Goal: Information Seeking & Learning: Learn about a topic

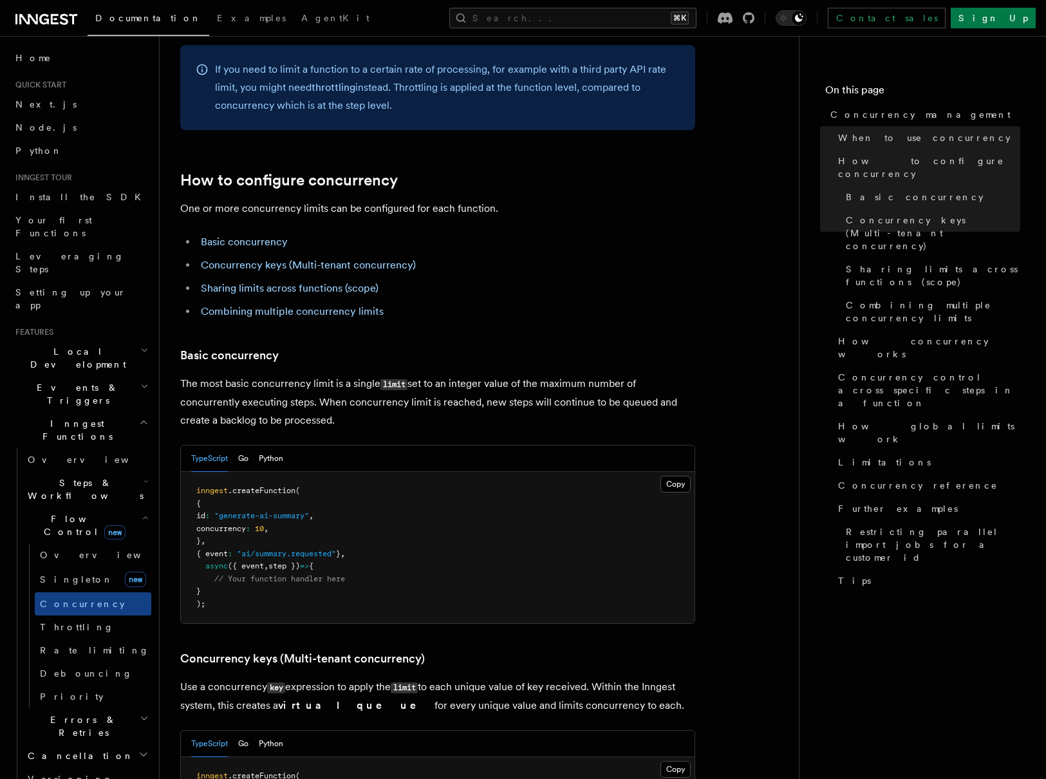
scroll to position [582, 0]
click at [75, 668] on span "Debouncing" at bounding box center [86, 673] width 93 height 10
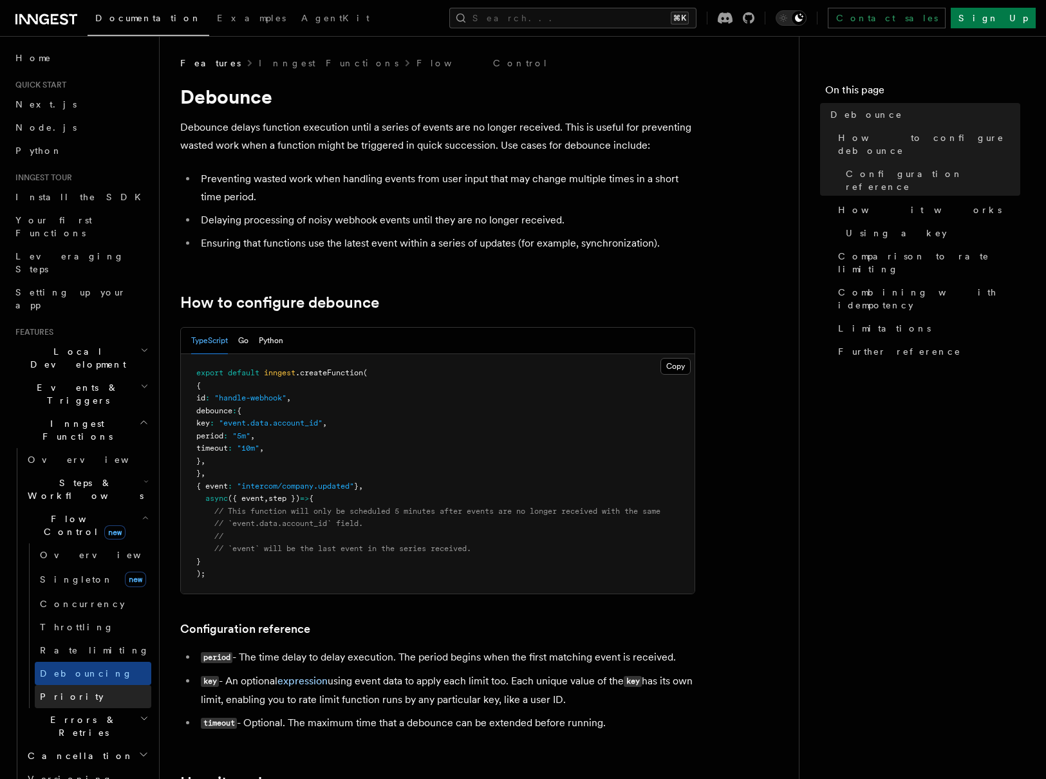
click at [77, 685] on link "Priority" at bounding box center [93, 696] width 116 height 23
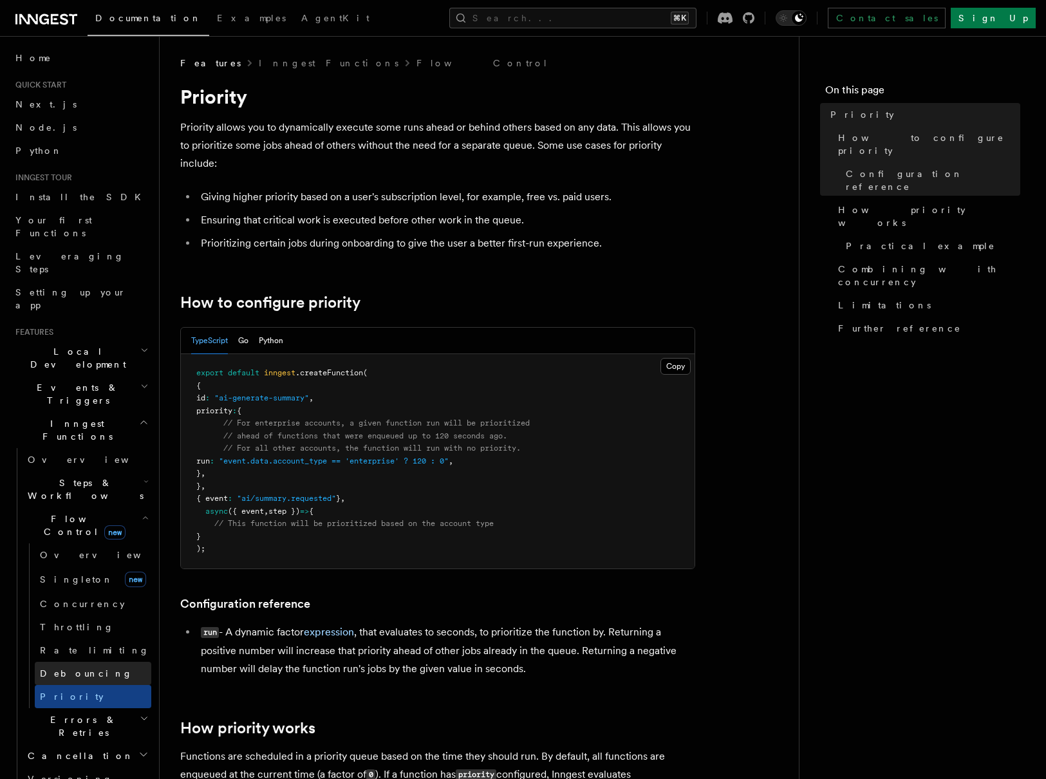
click at [70, 668] on span "Debouncing" at bounding box center [86, 673] width 93 height 10
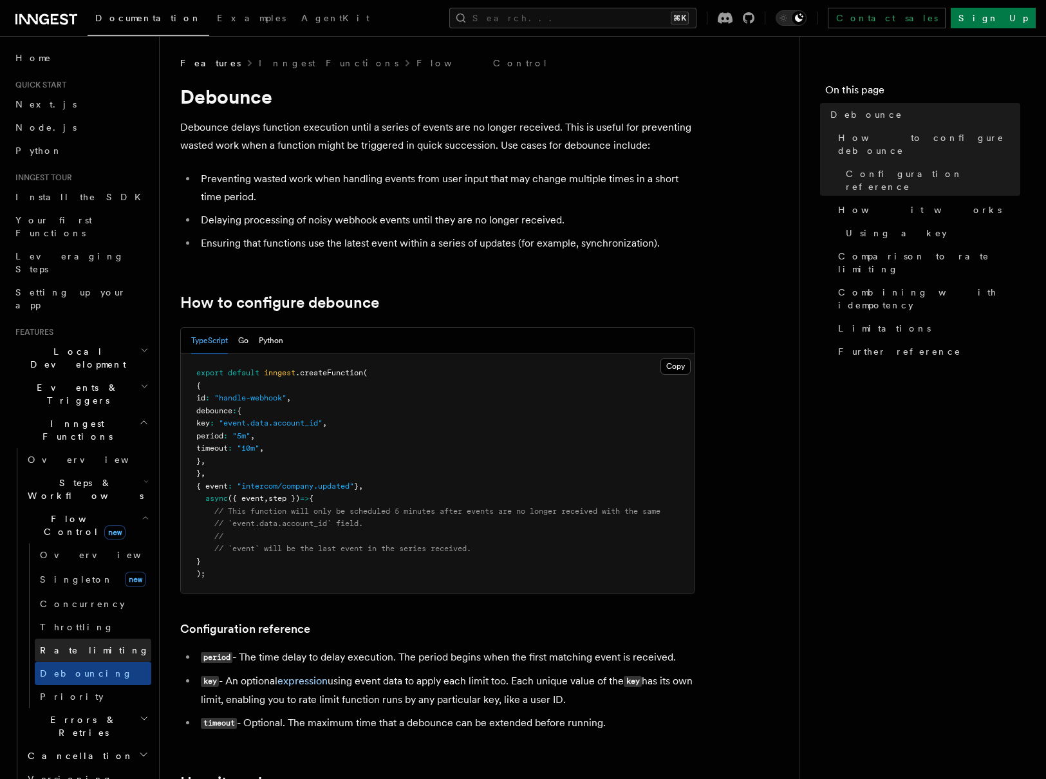
click at [75, 645] on span "Rate limiting" at bounding box center [94, 650] width 109 height 10
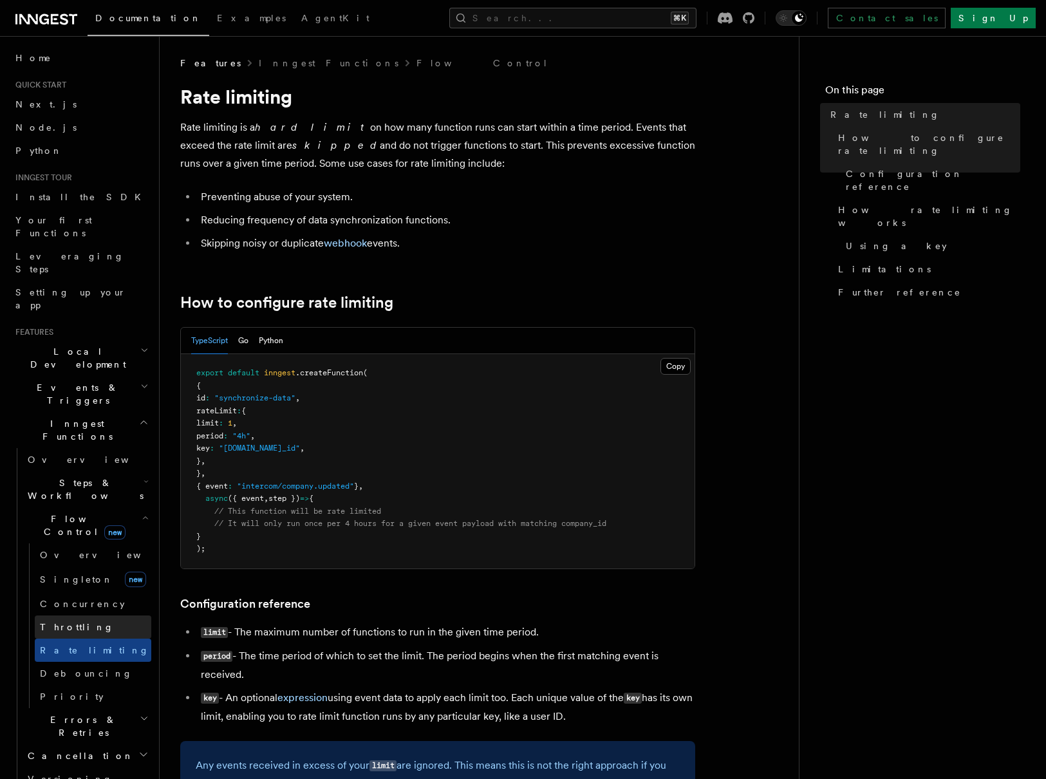
click at [78, 622] on span "Throttling" at bounding box center [77, 627] width 74 height 10
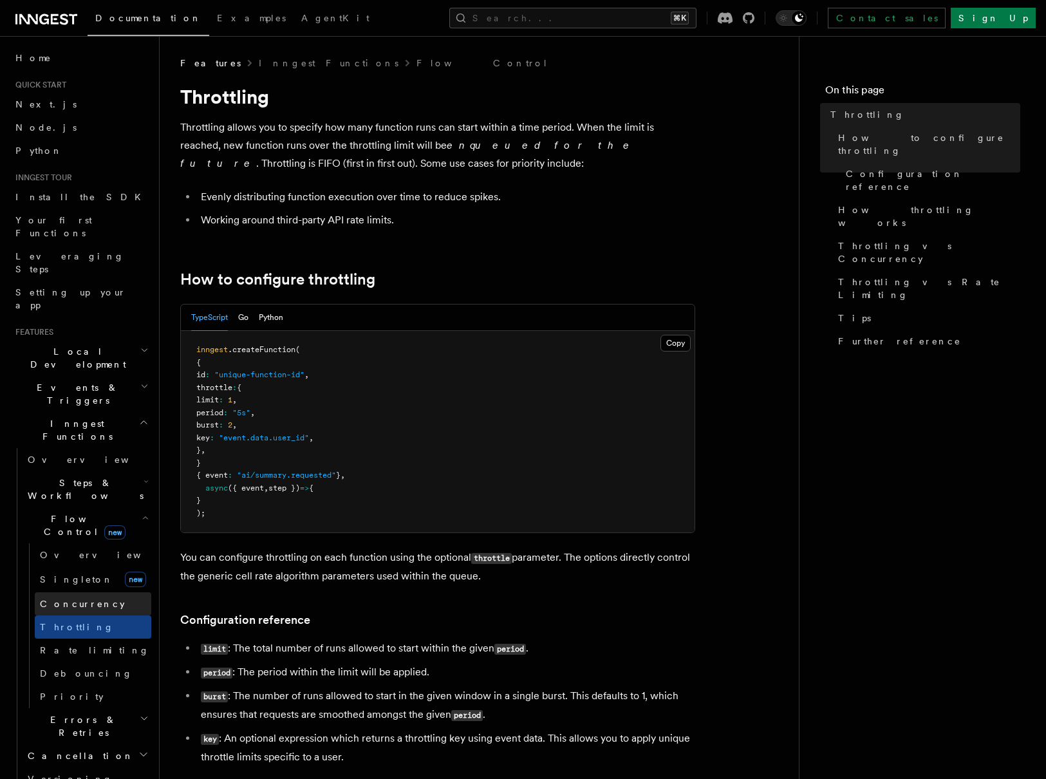
click at [88, 597] on span "Concurrency" at bounding box center [82, 603] width 85 height 13
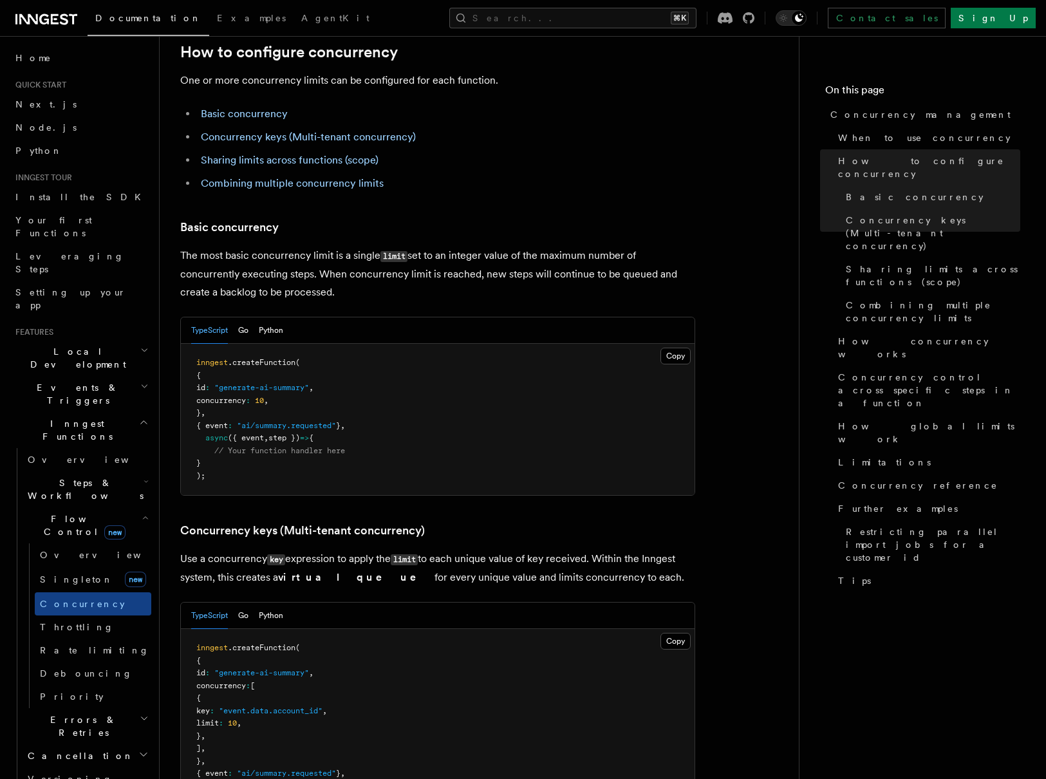
scroll to position [711, 0]
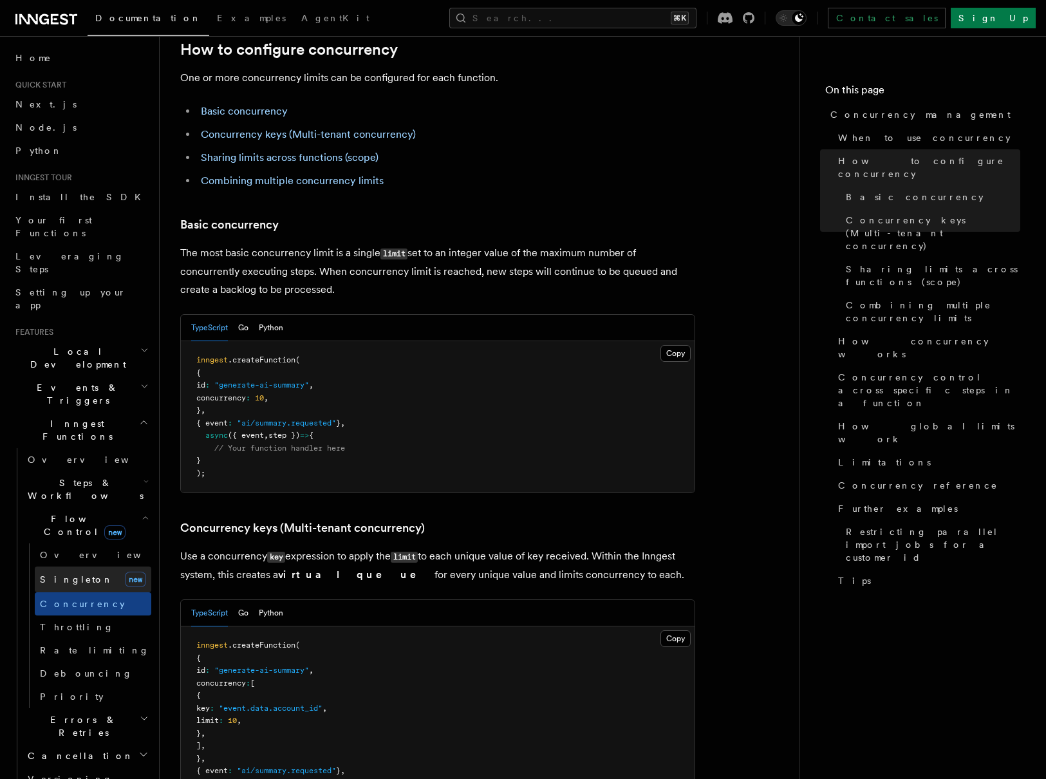
click at [76, 574] on span "Singleton" at bounding box center [76, 579] width 73 height 10
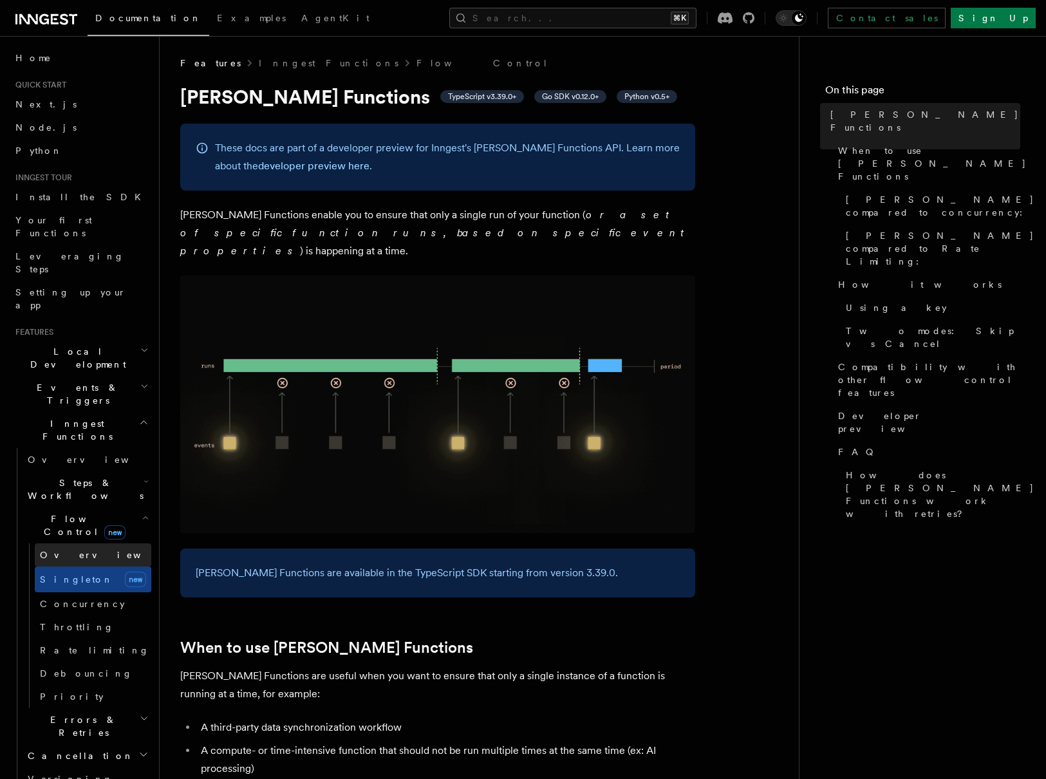
click at [87, 543] on link "Overview" at bounding box center [93, 554] width 116 height 23
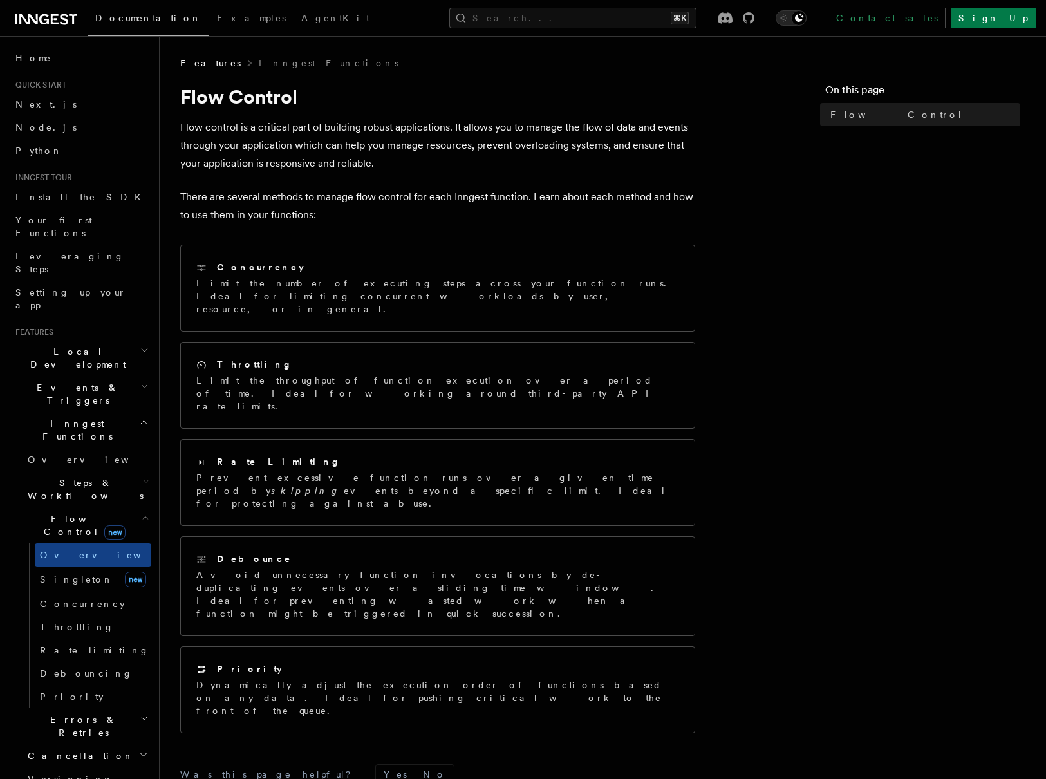
click at [102, 476] on span "Steps & Workflows" at bounding box center [83, 489] width 121 height 26
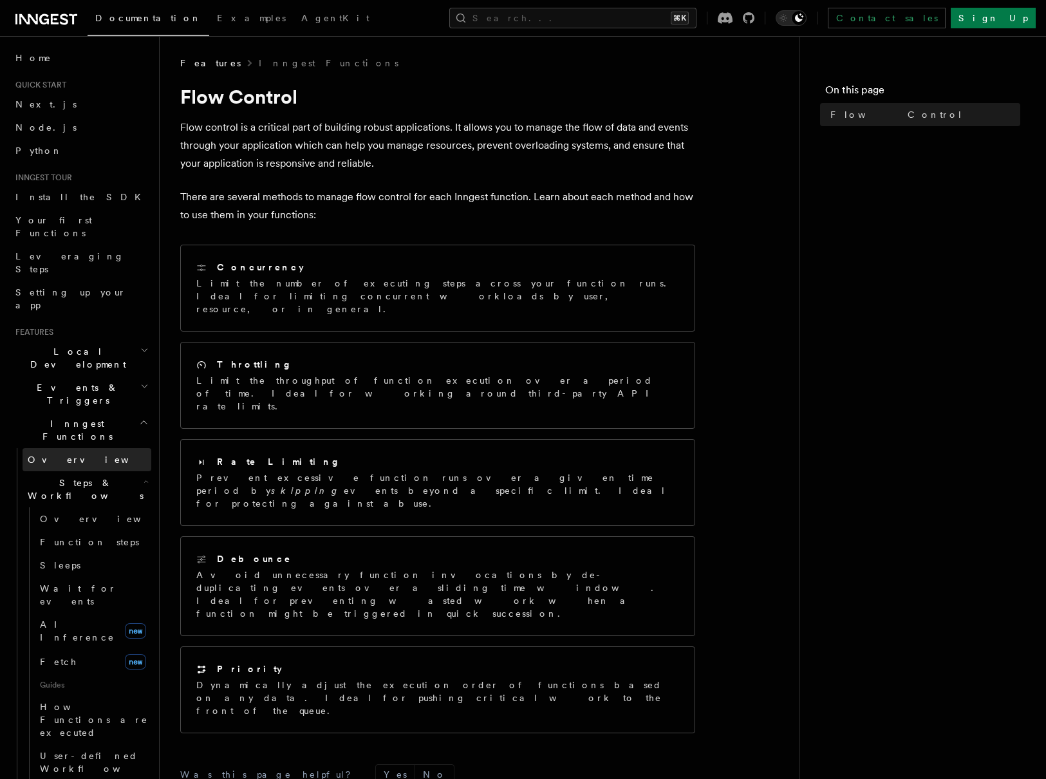
click at [106, 448] on link "Overview" at bounding box center [87, 459] width 129 height 23
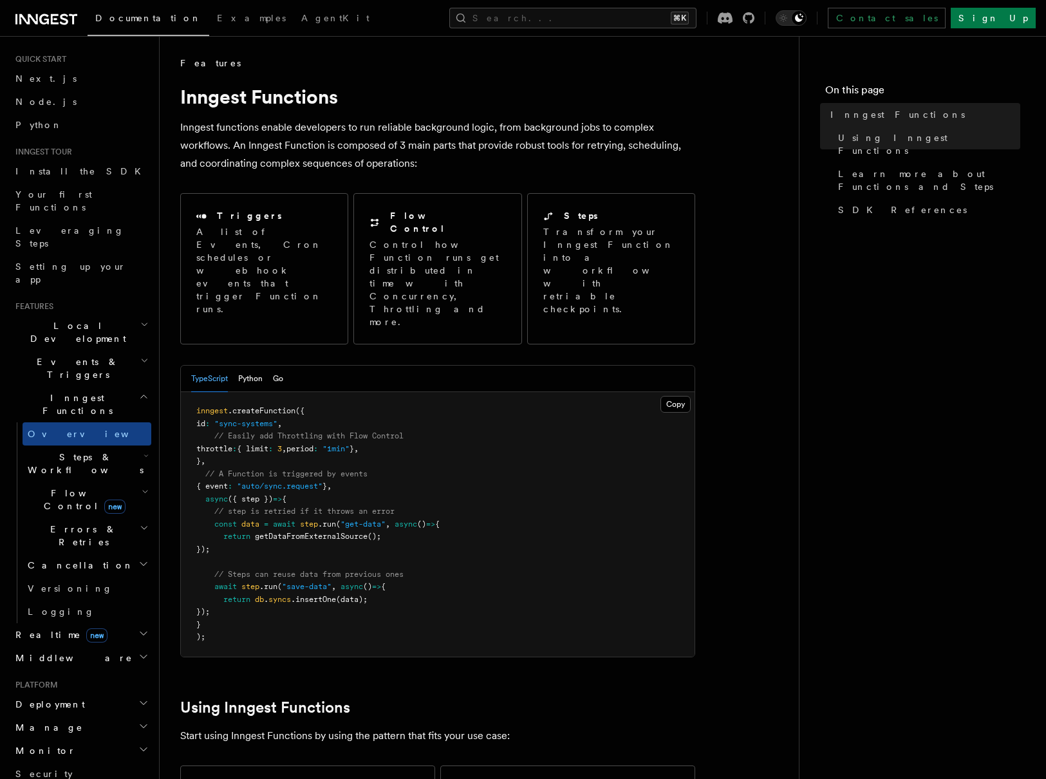
scroll to position [64, 0]
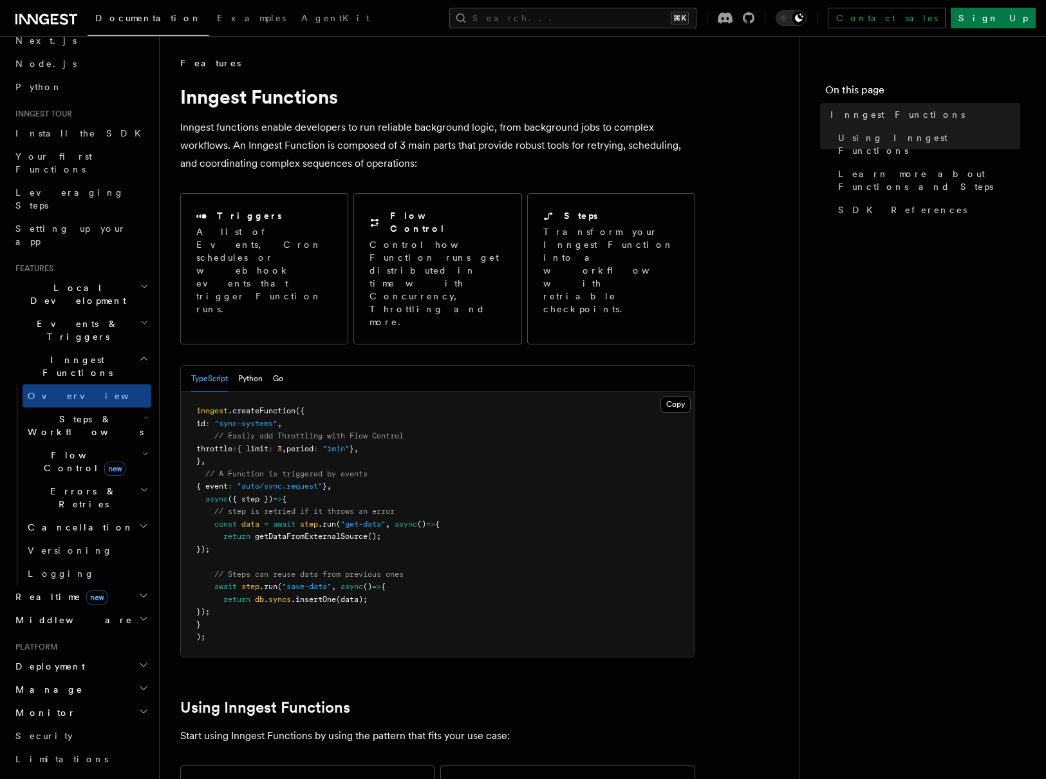
click at [82, 485] on span "Errors & Retries" at bounding box center [81, 498] width 117 height 26
click at [61, 449] on span "Flow Control new" at bounding box center [82, 462] width 119 height 26
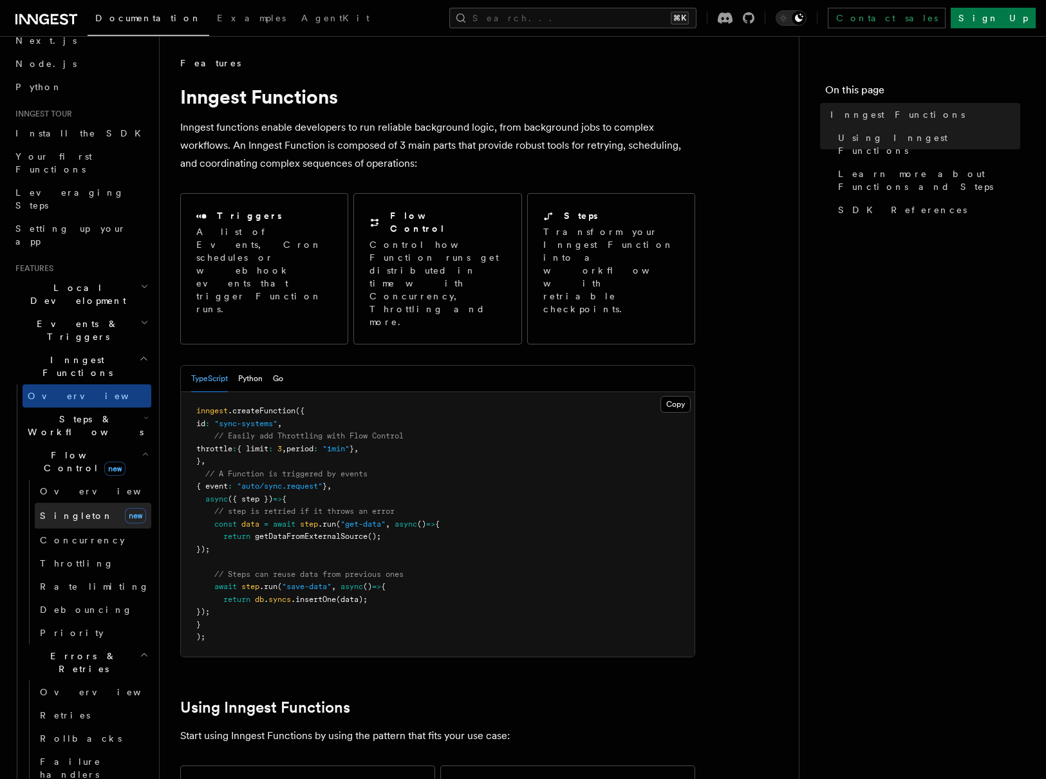
click at [103, 503] on link "[PERSON_NAME] new" at bounding box center [93, 516] width 116 height 26
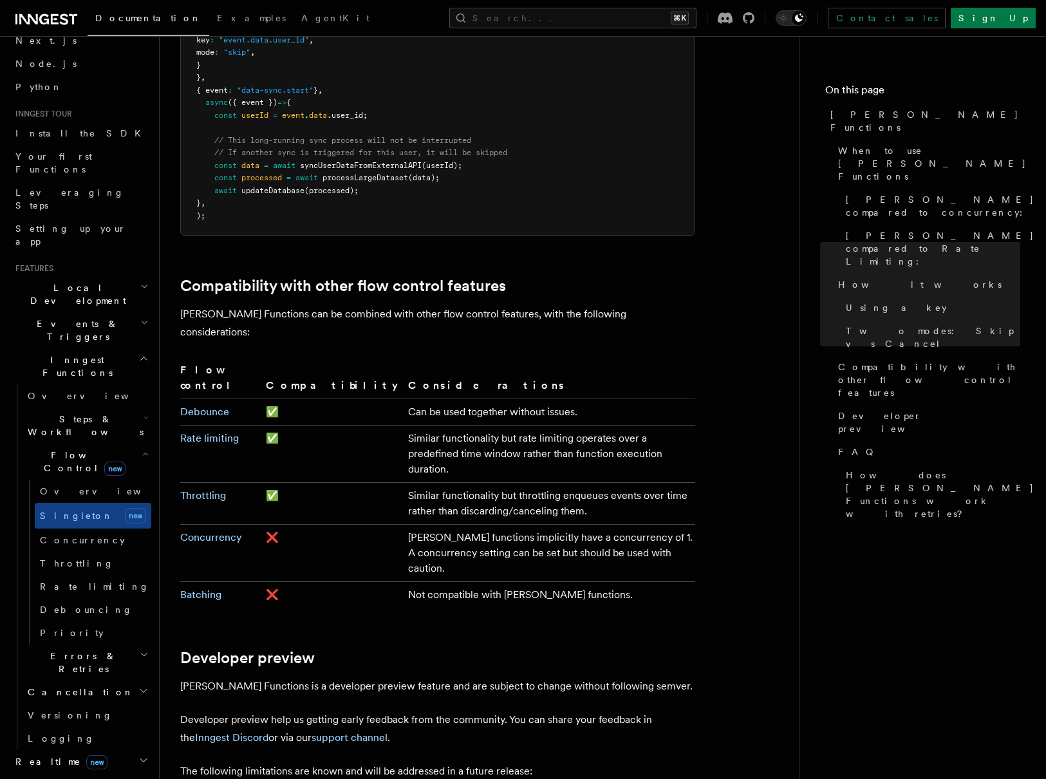
scroll to position [1998, 0]
click at [205, 587] on link "Batching" at bounding box center [200, 593] width 41 height 12
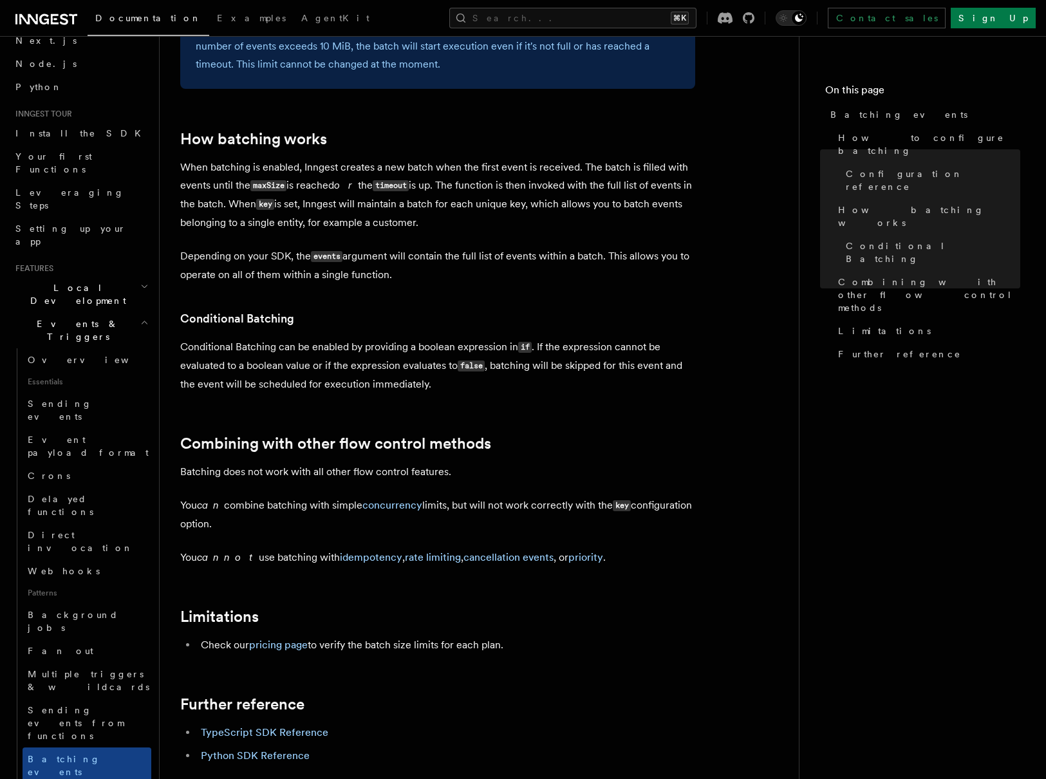
scroll to position [1025, 0]
